Goal: Task Accomplishment & Management: Manage account settings

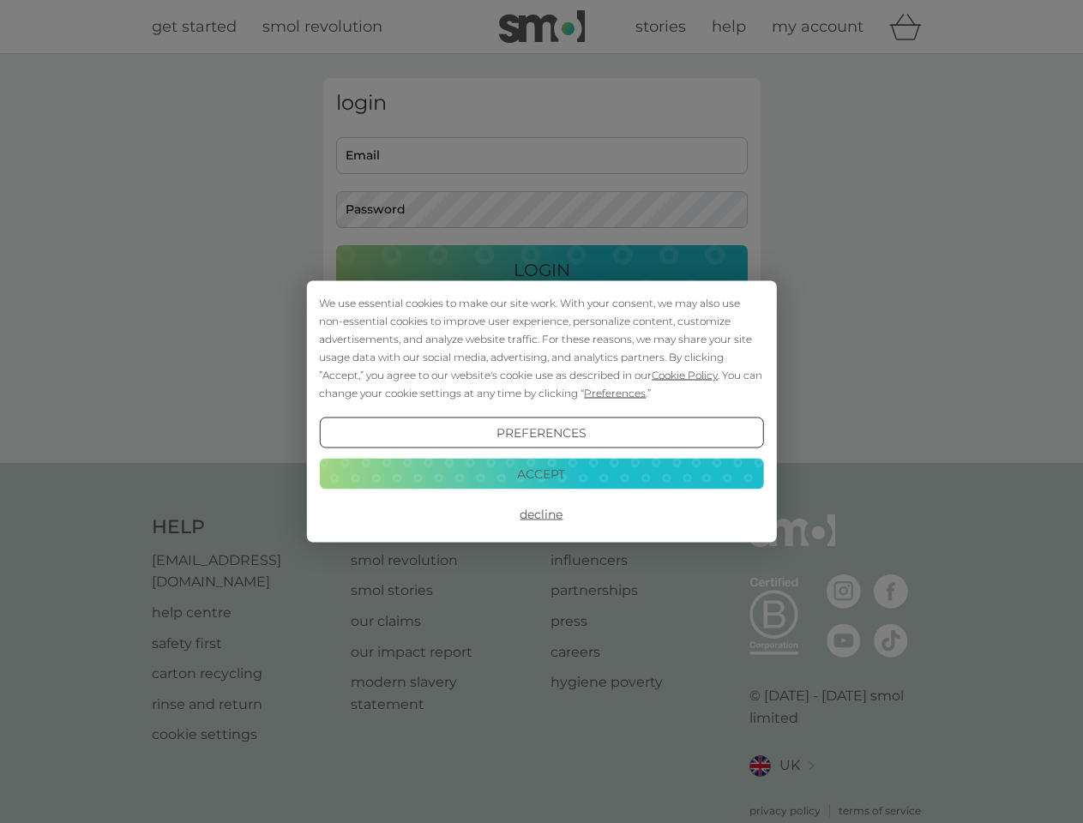
click at [685, 375] on span "Cookie Policy" at bounding box center [685, 375] width 66 height 13
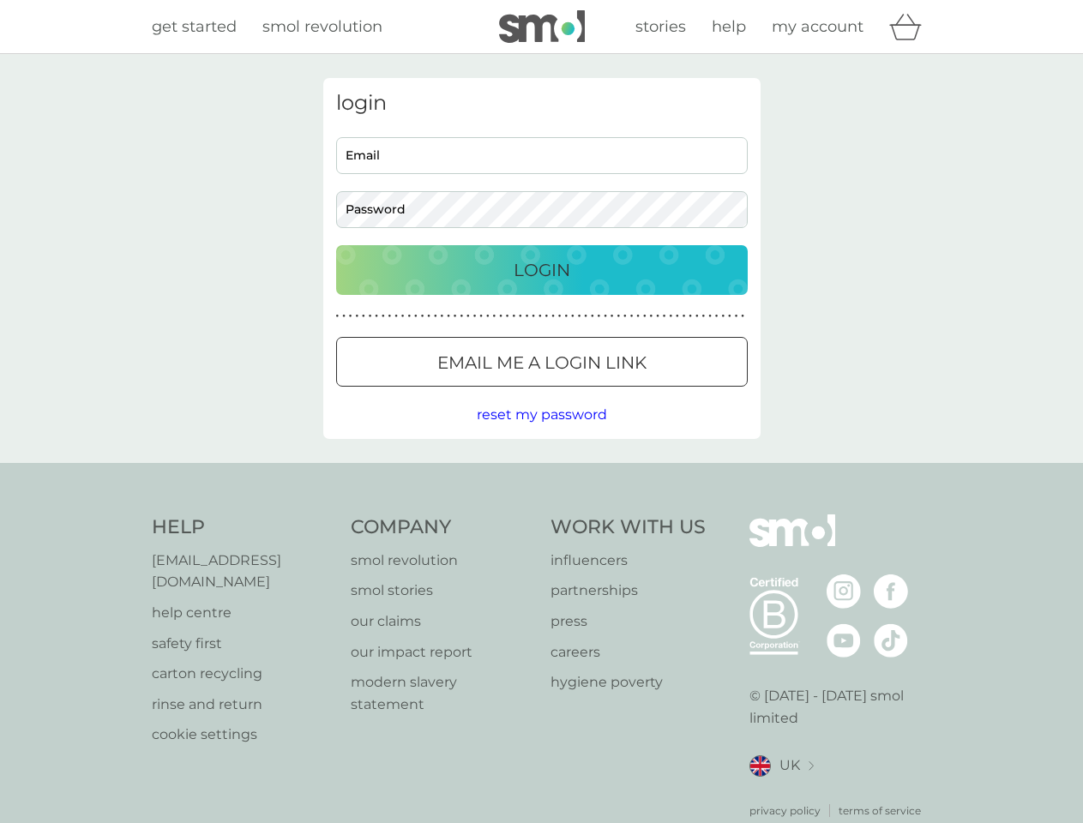
click at [613, 393] on div "login Email Password Login ● ● ● ● ● ● ● ● ● ● ● ● ● ● ● ● ● ● ● ● ● ● ● ● ● ● …" at bounding box center [541, 258] width 437 height 361
click at [541, 433] on div "login Email Password Login ● ● ● ● ● ● ● ● ● ● ● ● ● ● ● ● ● ● ● ● ● ● ● ● ● ● …" at bounding box center [541, 258] width 437 height 361
click at [541, 514] on div "Help [EMAIL_ADDRESS][DOMAIN_NAME] help centre safety first carton recycling rin…" at bounding box center [542, 666] width 780 height 304
click at [541, 473] on div "Help [EMAIL_ADDRESS][DOMAIN_NAME] help centre safety first carton recycling rin…" at bounding box center [541, 666] width 1083 height 407
